Goal: Task Accomplishment & Management: Use online tool/utility

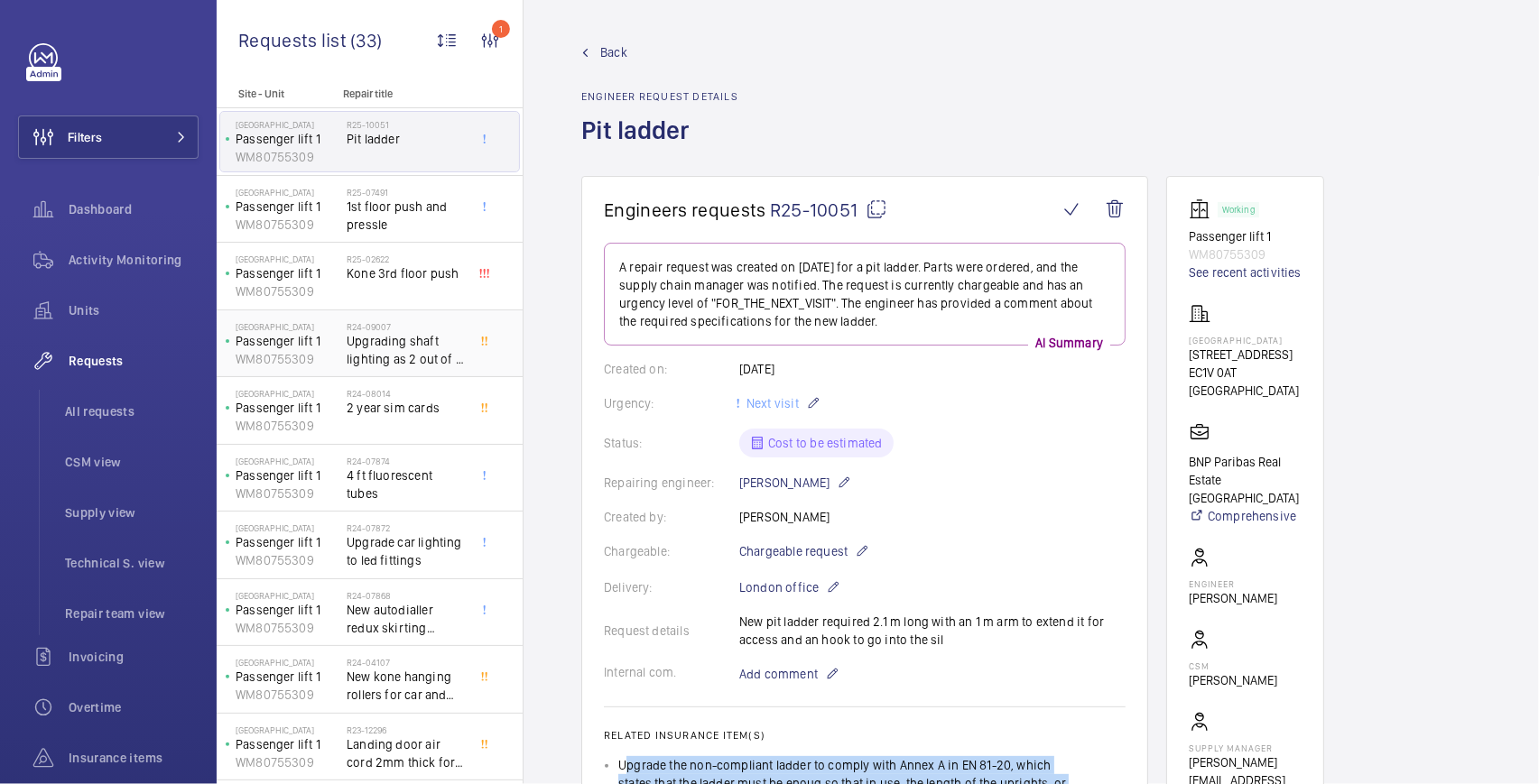
scroll to position [541, 0]
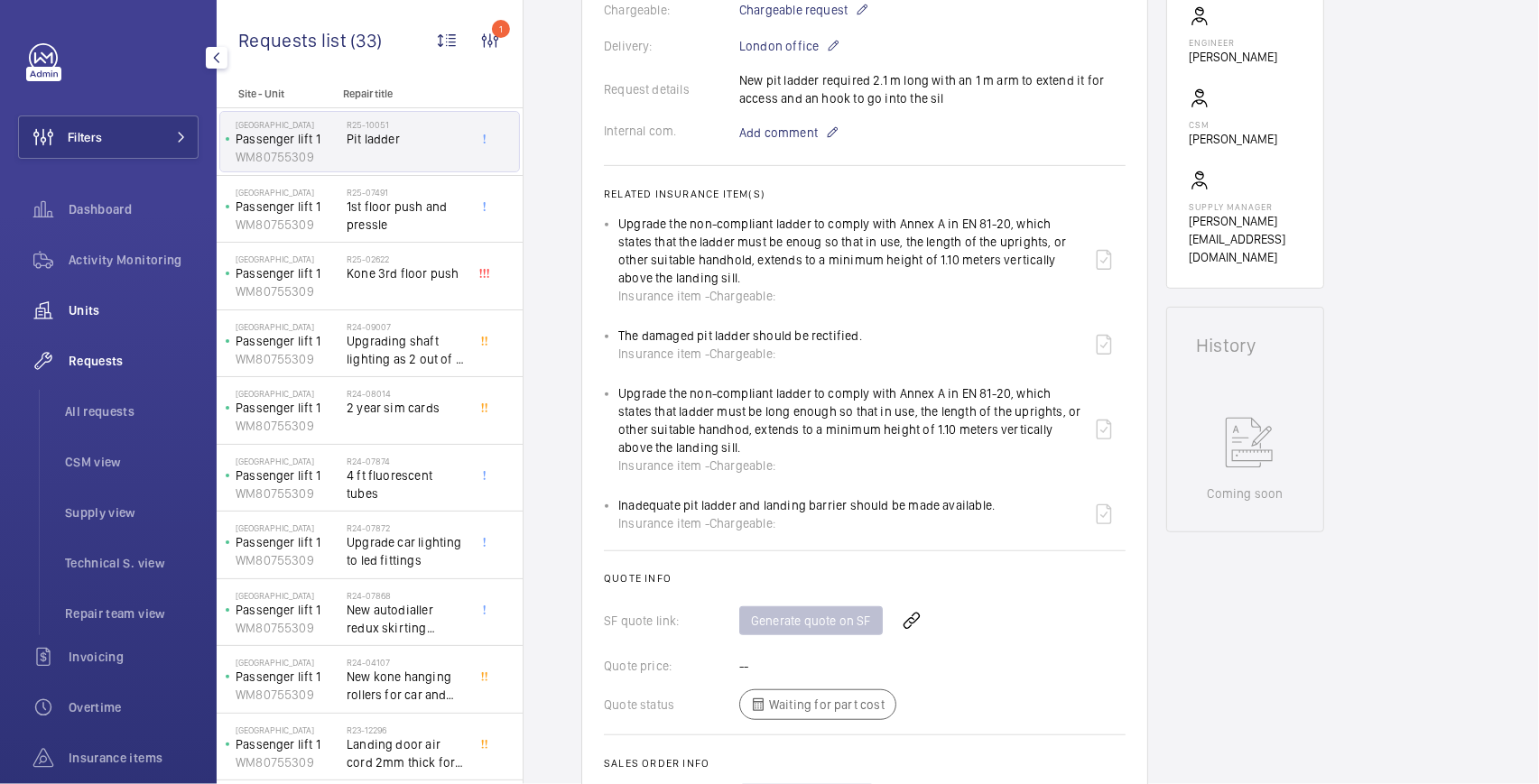
click at [111, 304] on span "Units" at bounding box center [133, 310] width 130 height 18
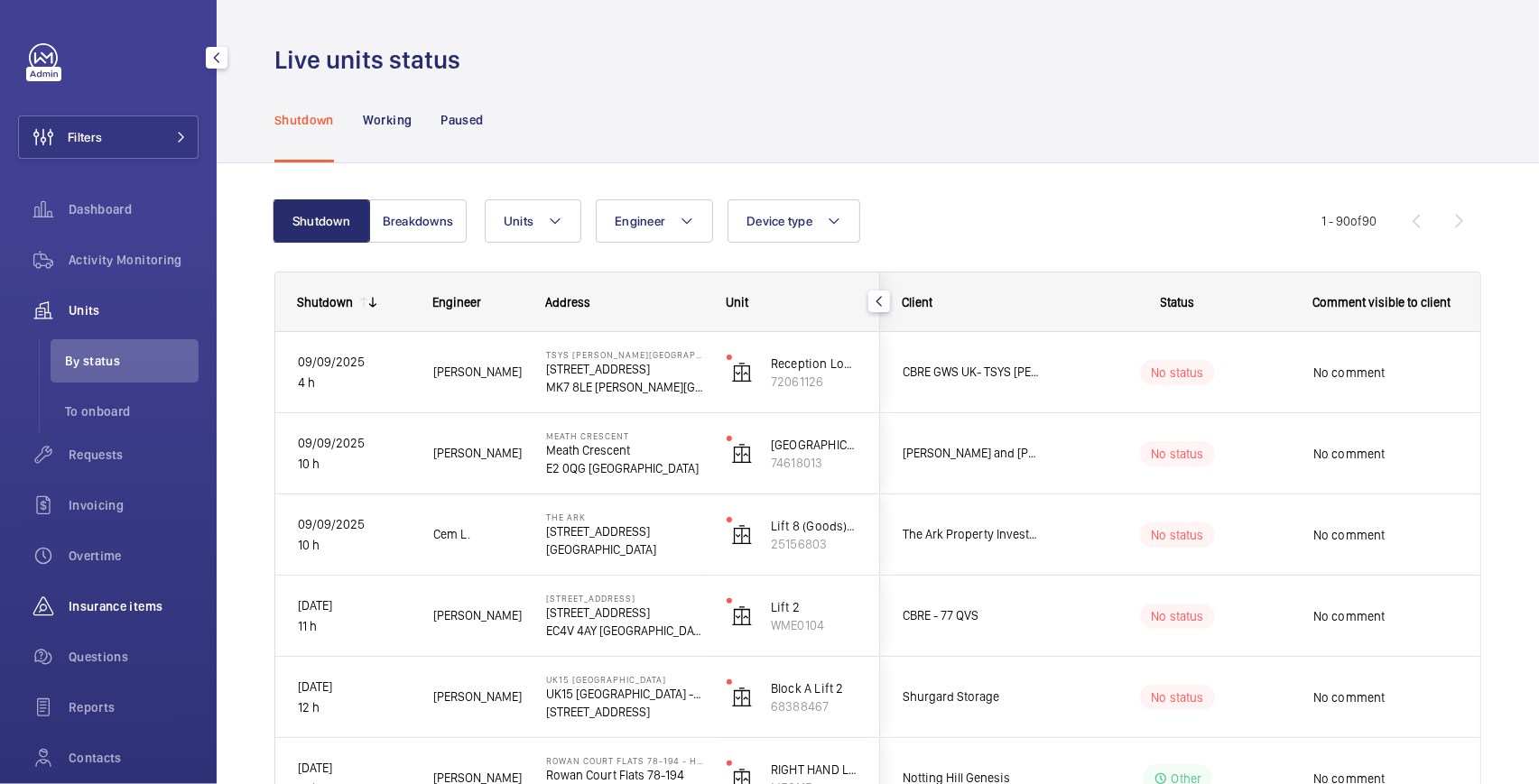
click at [146, 612] on span "Insurance items" at bounding box center [133, 605] width 130 height 18
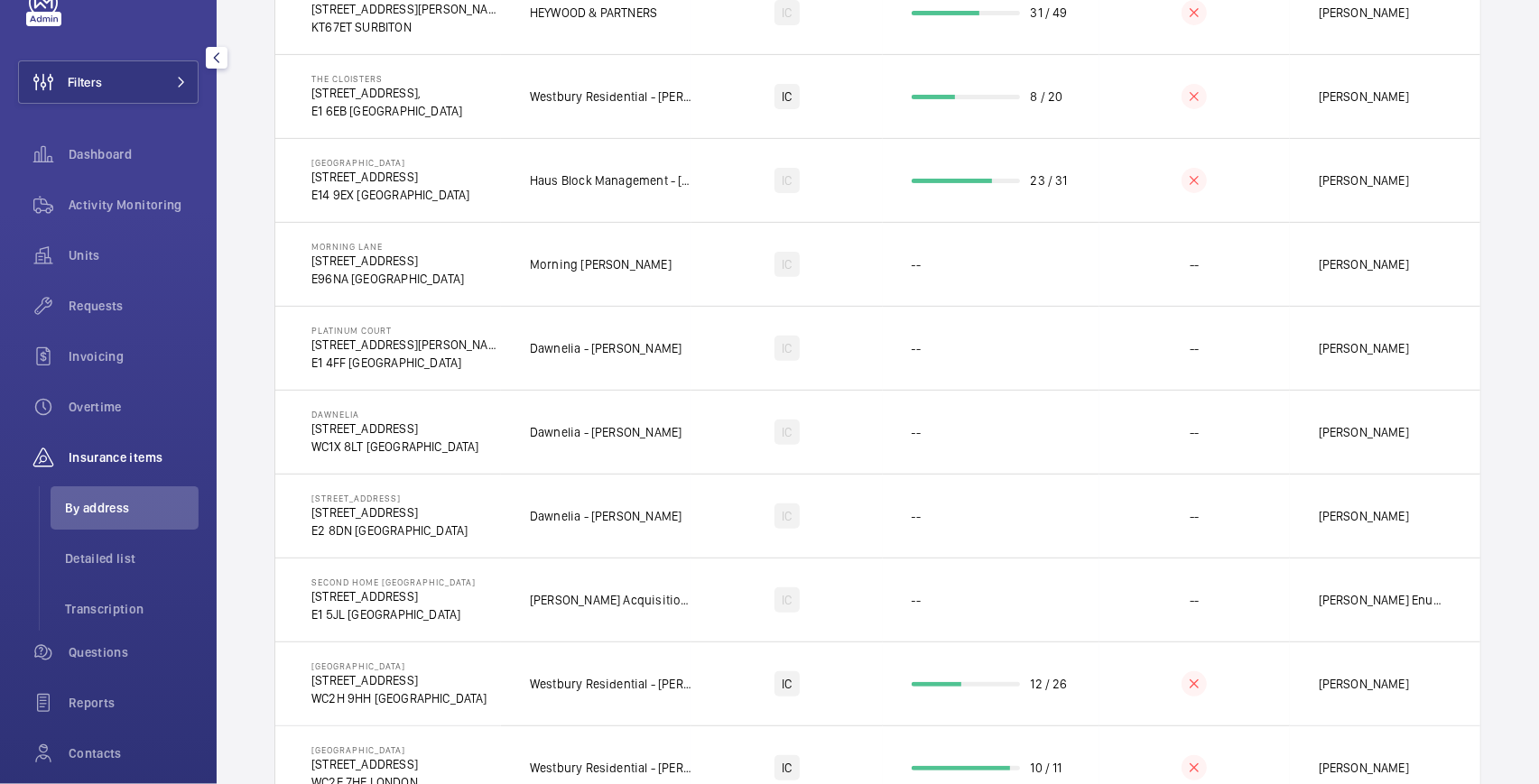
scroll to position [59, 0]
click at [118, 296] on span "Requests" at bounding box center [133, 301] width 130 height 18
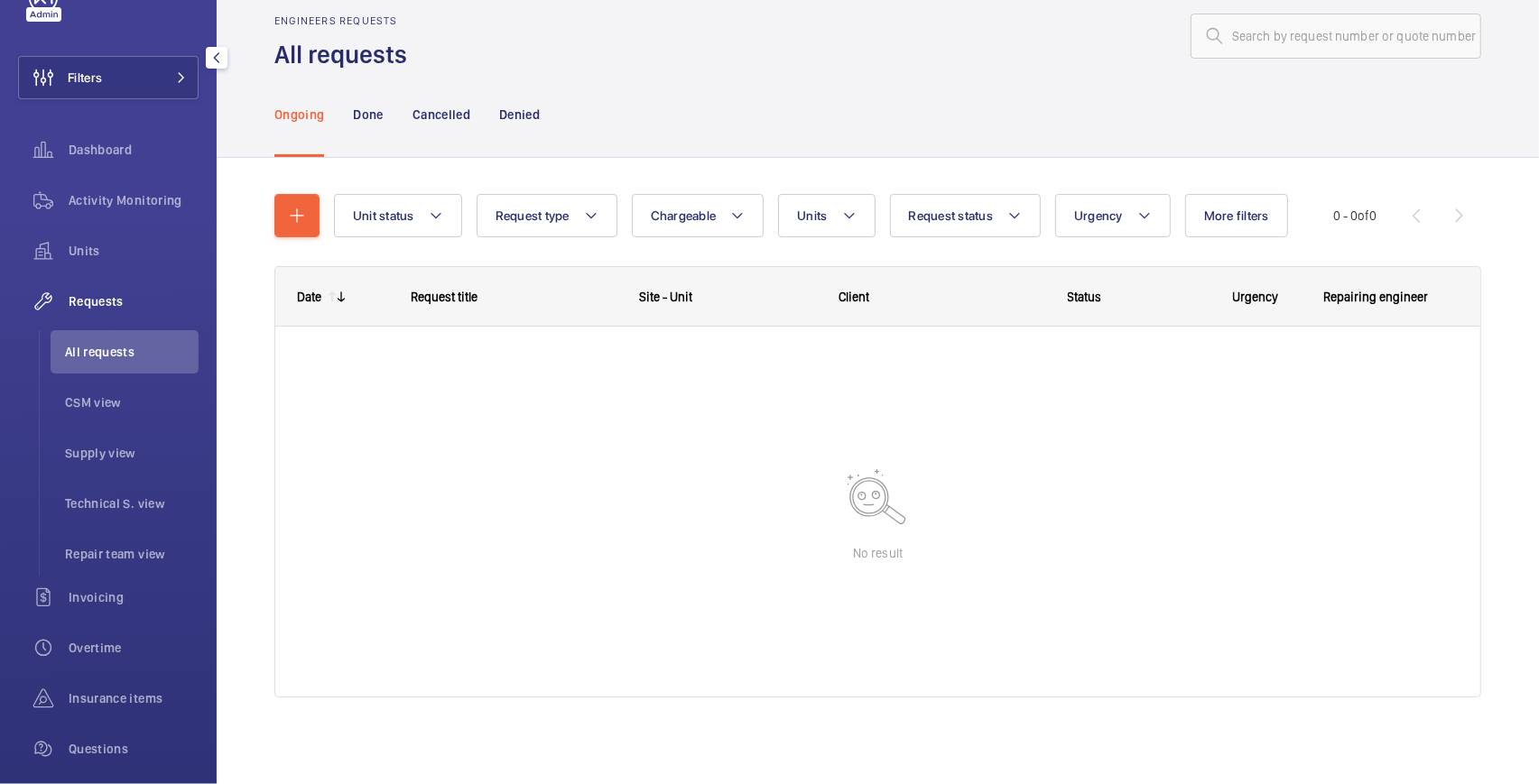
scroll to position [29, 0]
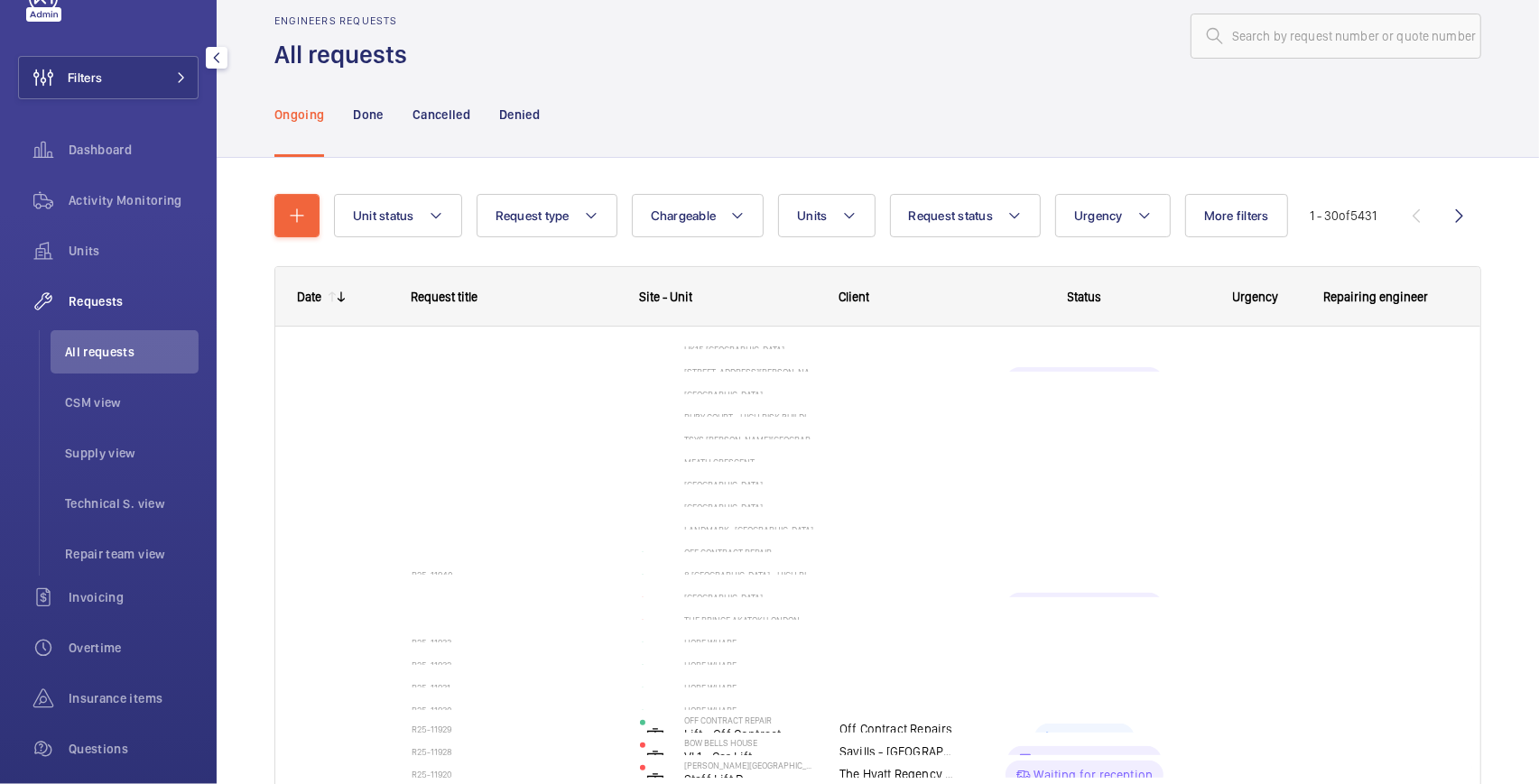
scroll to position [38, 0]
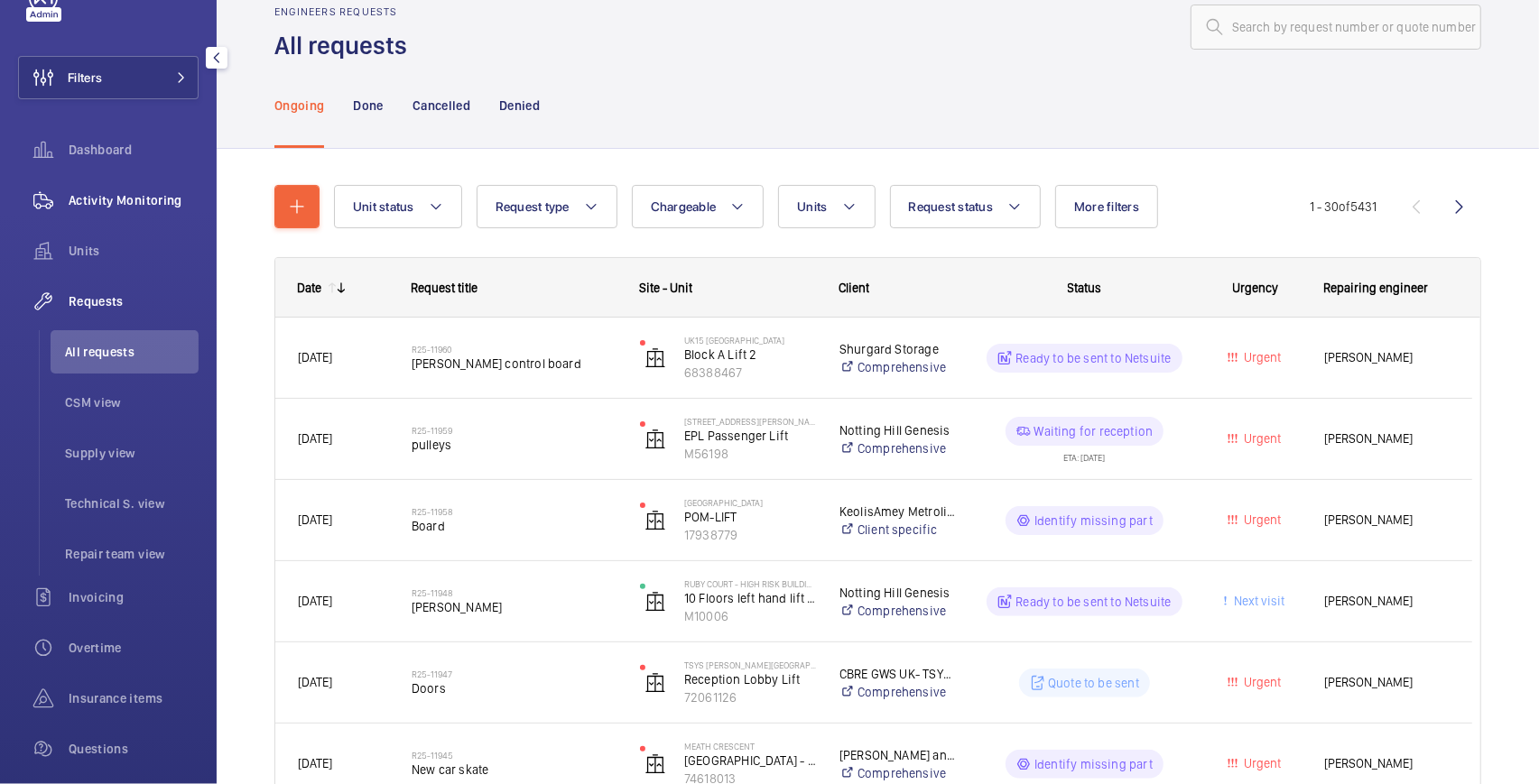
click at [146, 202] on span "Activity Monitoring" at bounding box center [133, 200] width 130 height 18
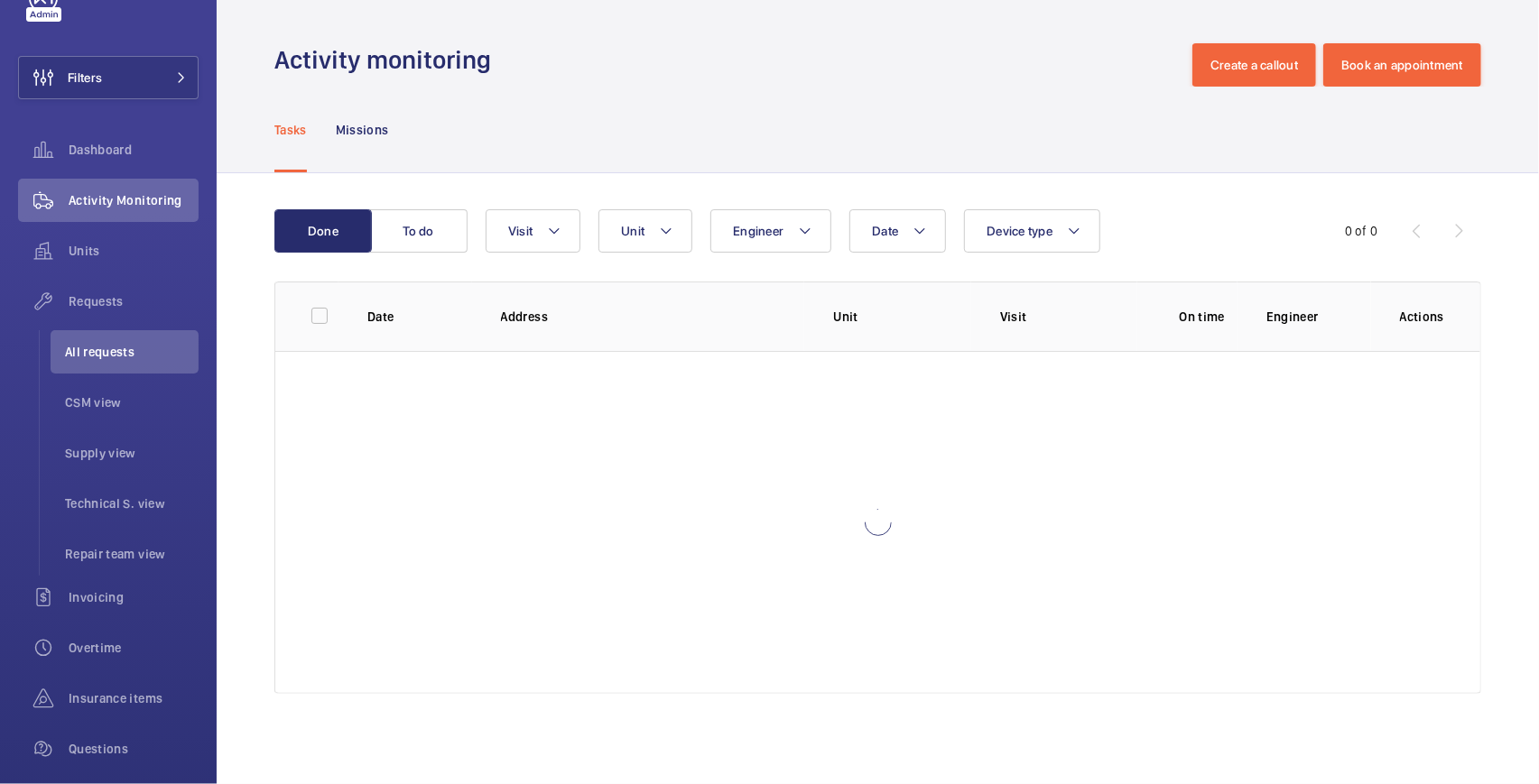
scroll to position [38, 0]
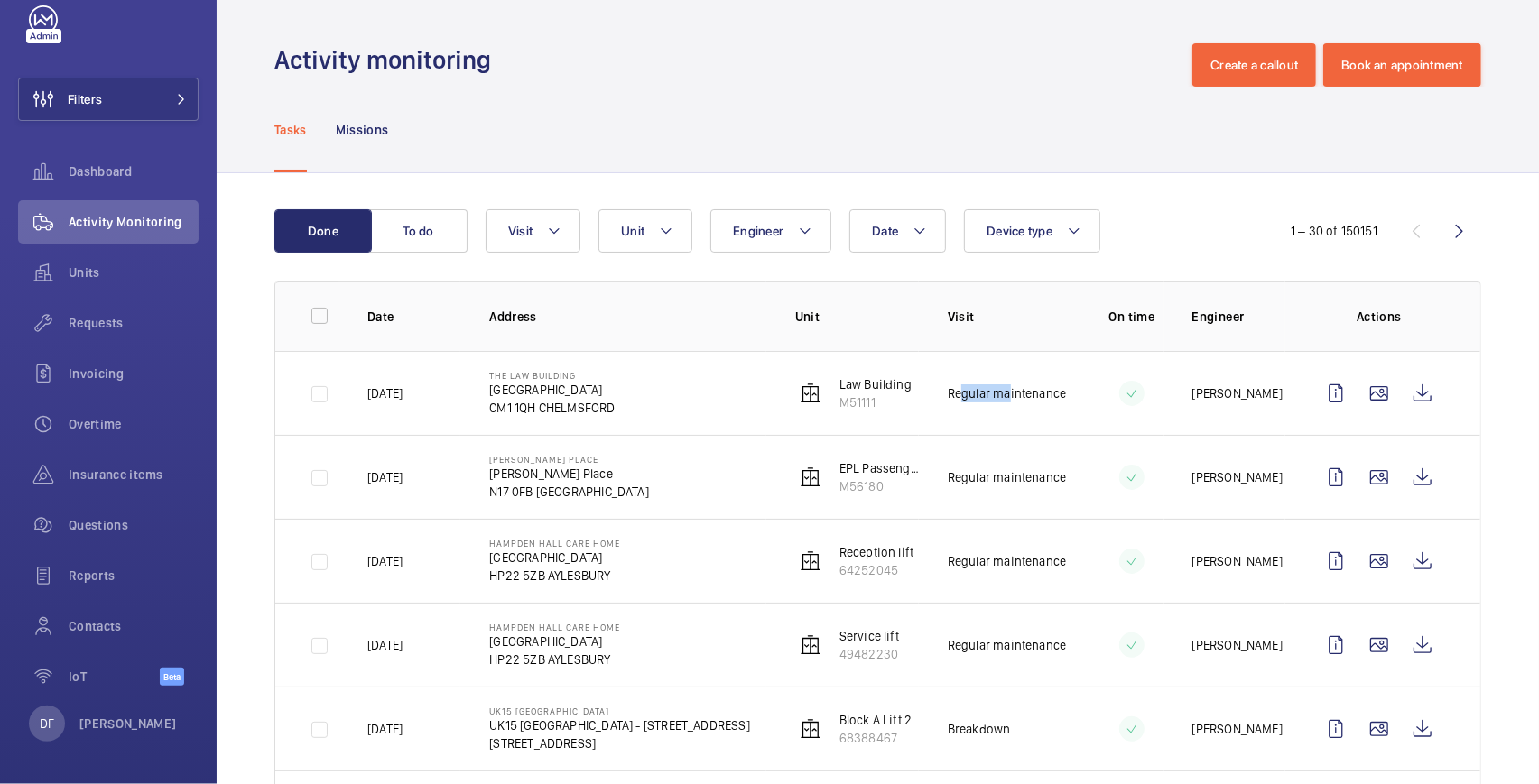
drag, startPoint x: 949, startPoint y: 393, endPoint x: 996, endPoint y: 395, distance: 47.0
click at [996, 395] on p "Regular maintenance" at bounding box center [1007, 392] width 119 height 18
